Goal: Information Seeking & Learning: Learn about a topic

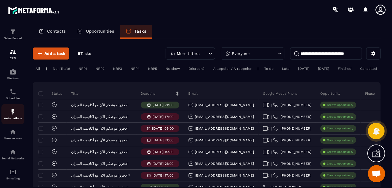
scroll to position [29, 0]
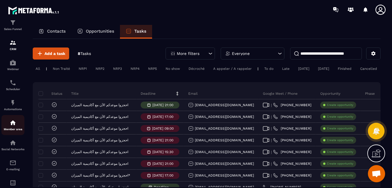
click at [14, 127] on div "Member area" at bounding box center [12, 125] width 23 height 11
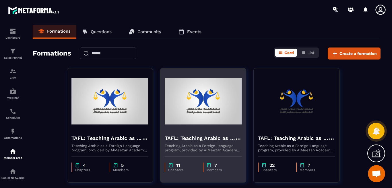
click at [196, 120] on img at bounding box center [203, 101] width 77 height 57
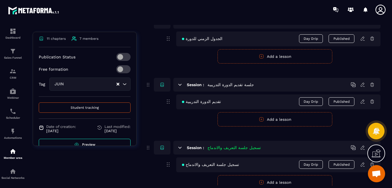
scroll to position [142, 0]
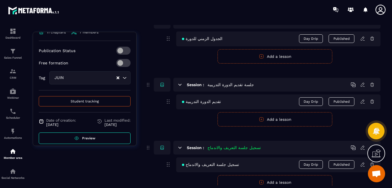
click at [86, 136] on span "Preview" at bounding box center [88, 138] width 13 height 4
click at [13, 32] on img at bounding box center [12, 31] width 7 height 7
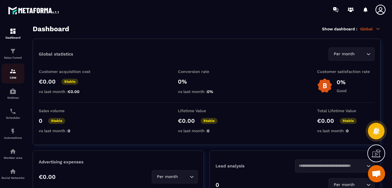
click at [12, 73] on img at bounding box center [12, 71] width 7 height 7
